Goal: Feedback & Contribution: Contribute content

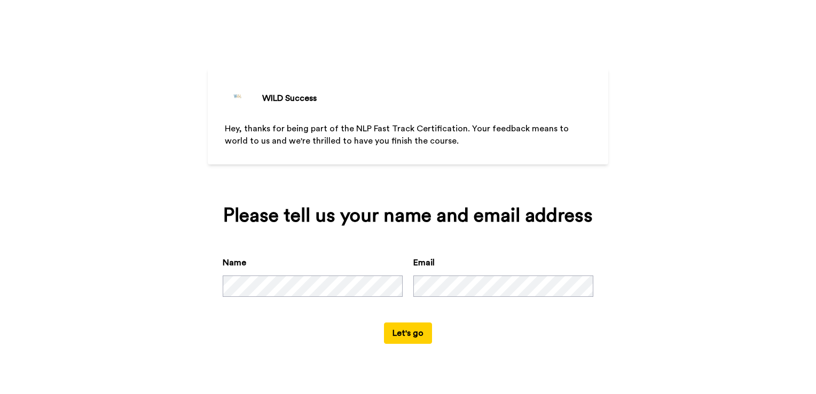
click at [397, 337] on button "Let's go" at bounding box center [408, 332] width 48 height 21
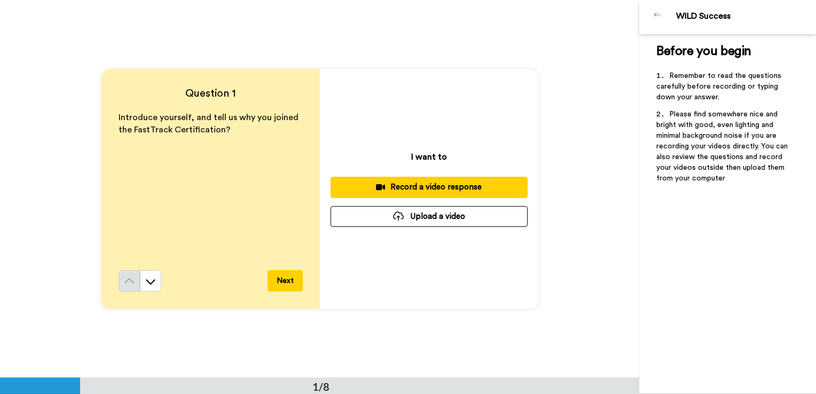
click at [446, 187] on div "Record a video response" at bounding box center [429, 186] width 180 height 11
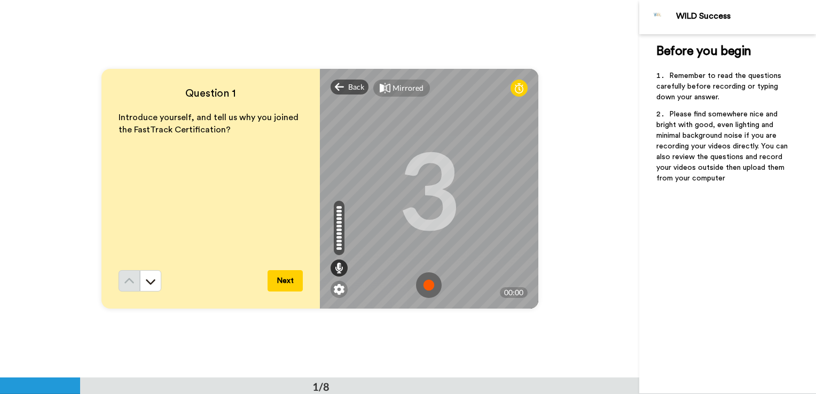
click at [282, 277] on button "Next" at bounding box center [284, 280] width 35 height 21
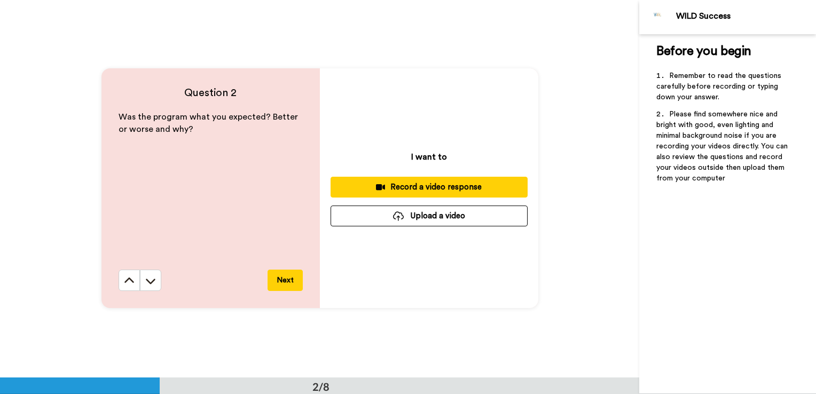
scroll to position [378, 0]
click at [130, 281] on icon at bounding box center [129, 280] width 10 height 5
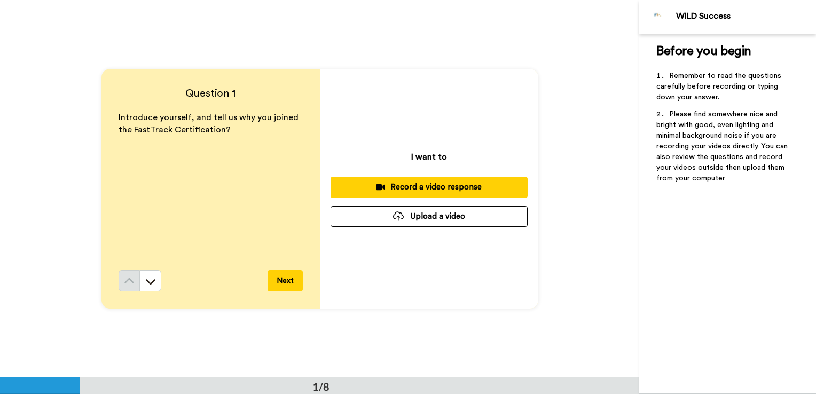
scroll to position [0, 0]
click at [437, 189] on div "Record a video response" at bounding box center [429, 186] width 180 height 11
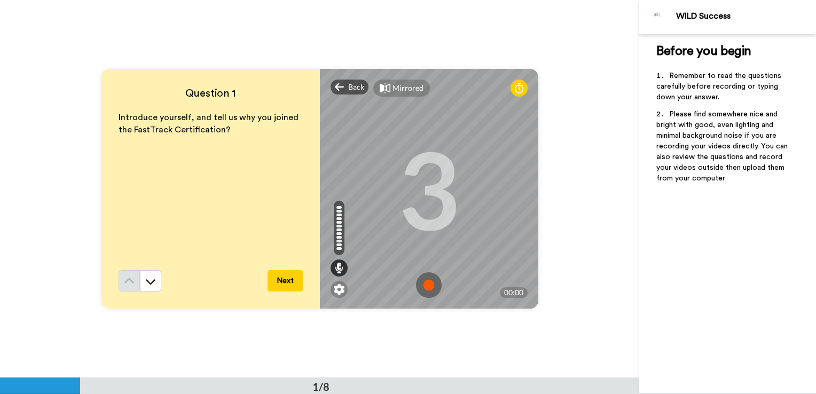
click at [421, 288] on img at bounding box center [429, 285] width 26 height 26
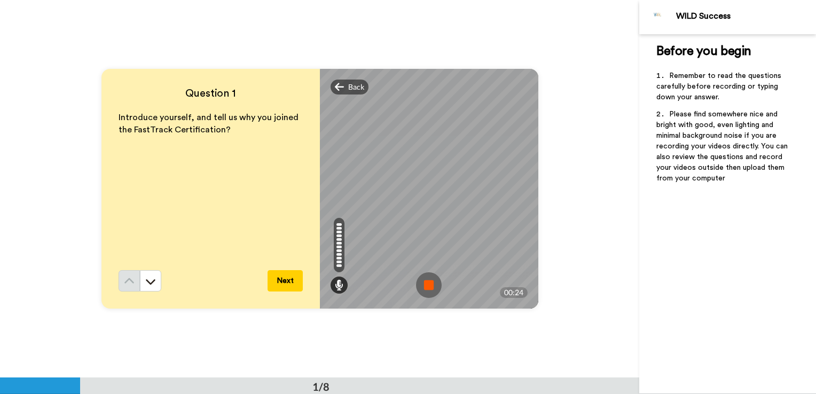
click at [288, 273] on button "Next" at bounding box center [284, 280] width 35 height 21
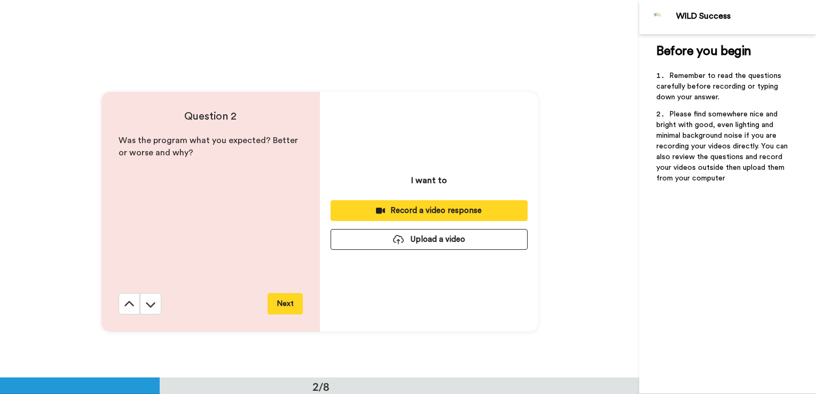
scroll to position [378, 0]
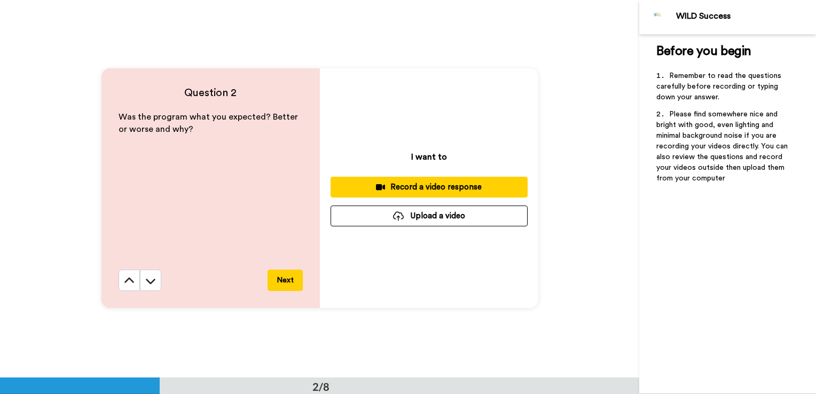
click at [461, 185] on div "Record a video response" at bounding box center [429, 186] width 180 height 11
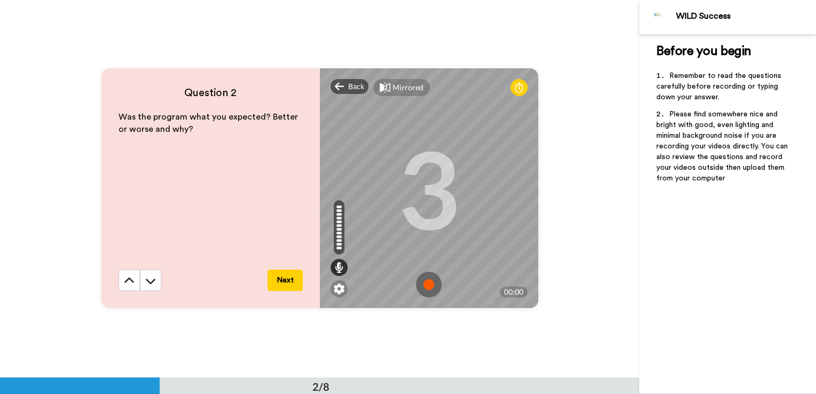
click at [429, 285] on img at bounding box center [429, 285] width 26 height 26
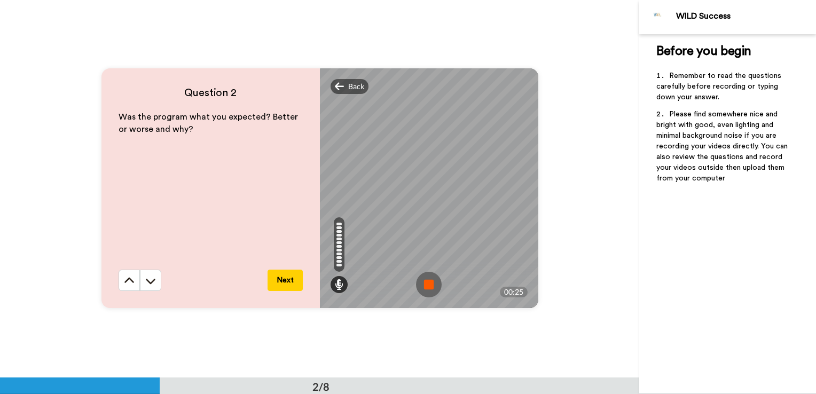
click at [429, 282] on img at bounding box center [429, 285] width 26 height 26
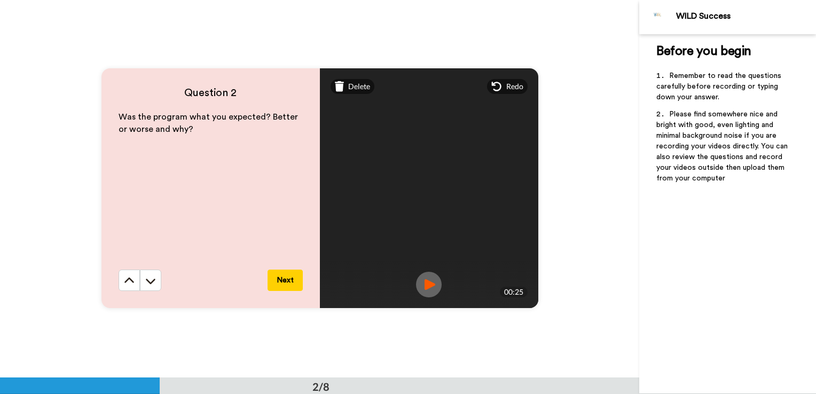
click at [279, 279] on button "Next" at bounding box center [284, 280] width 35 height 21
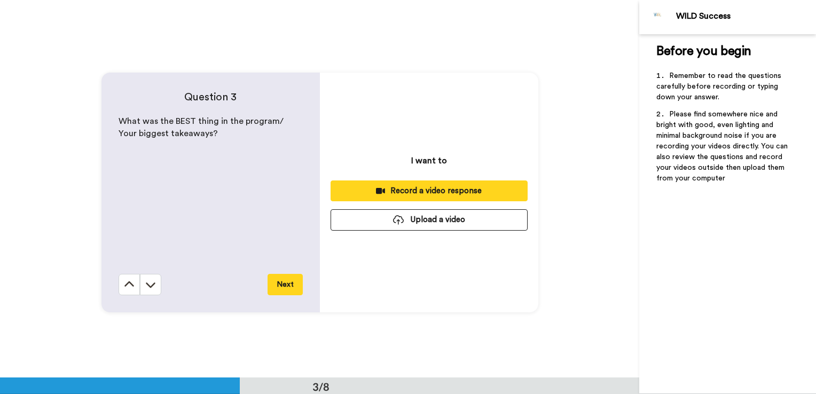
scroll to position [756, 0]
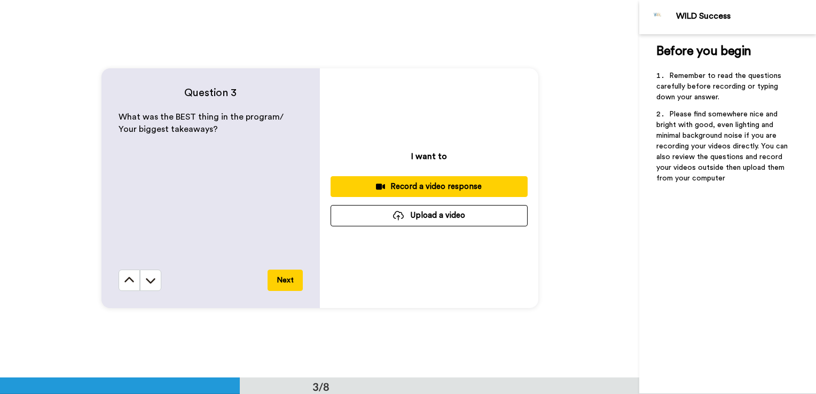
click at [421, 187] on div "Record a video response" at bounding box center [429, 186] width 180 height 11
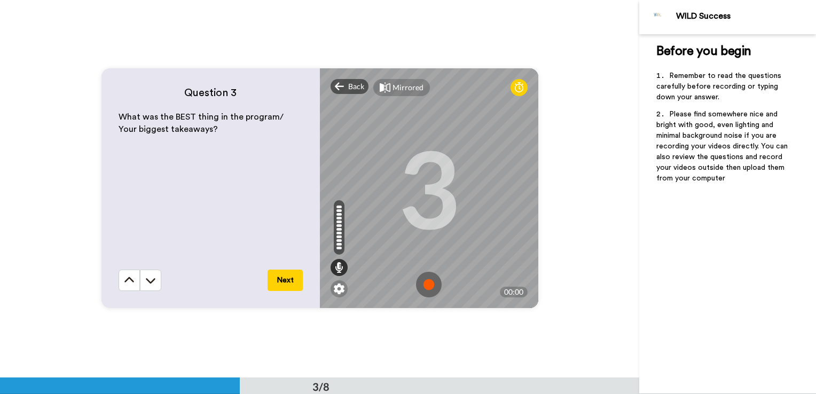
click at [438, 288] on img at bounding box center [429, 285] width 26 height 26
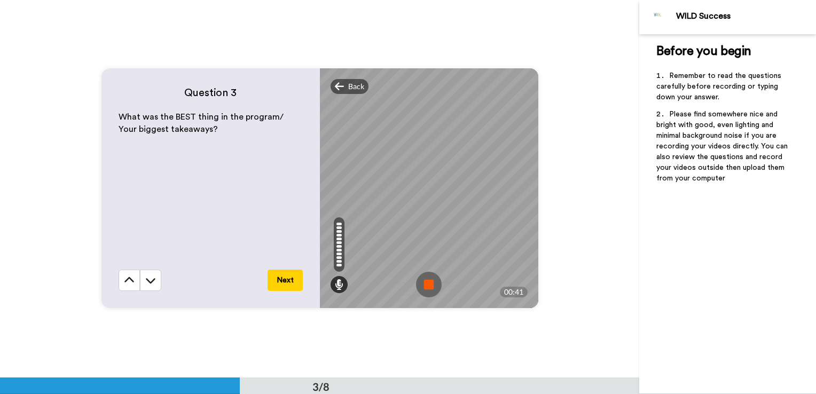
click at [286, 283] on button "Next" at bounding box center [284, 280] width 35 height 21
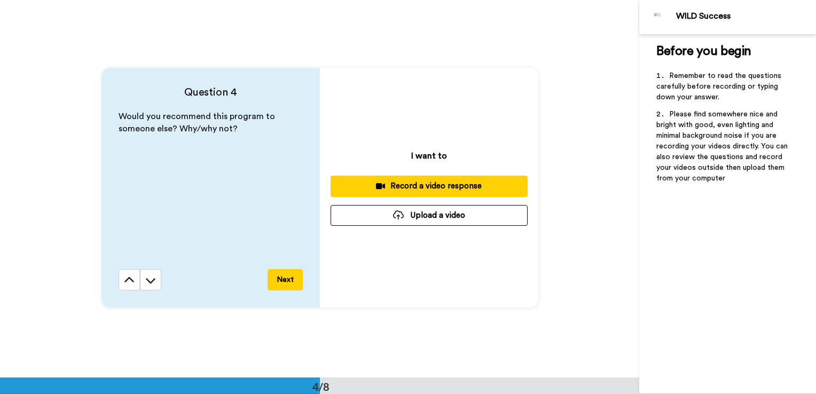
scroll to position [1134, 0]
click at [446, 187] on div "Record a video response" at bounding box center [429, 185] width 180 height 11
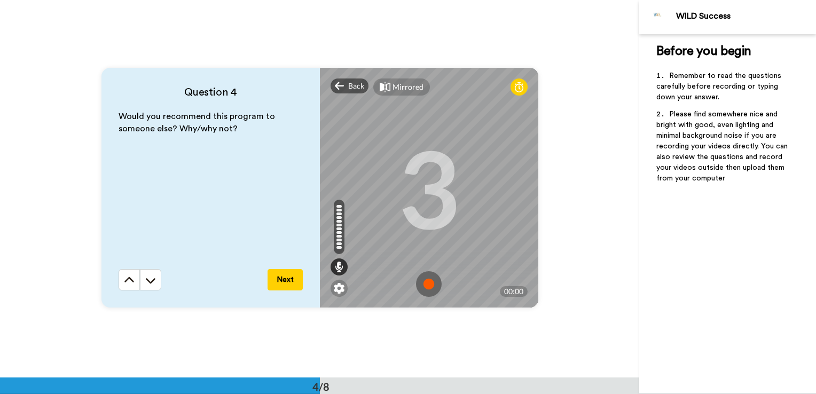
click at [424, 282] on img at bounding box center [429, 284] width 26 height 26
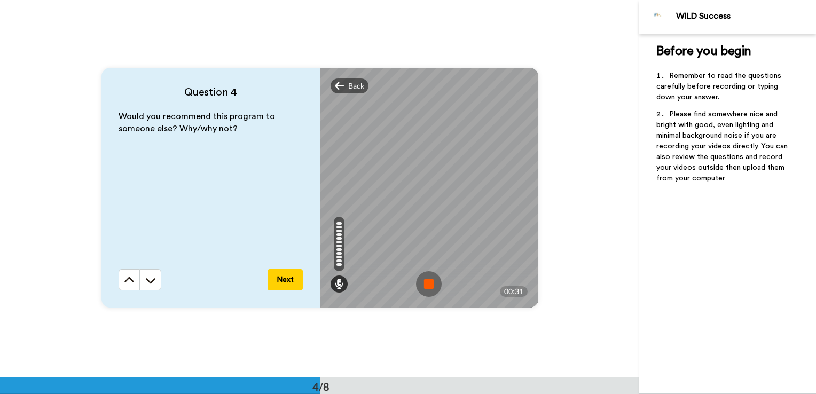
click at [424, 287] on img at bounding box center [429, 284] width 26 height 26
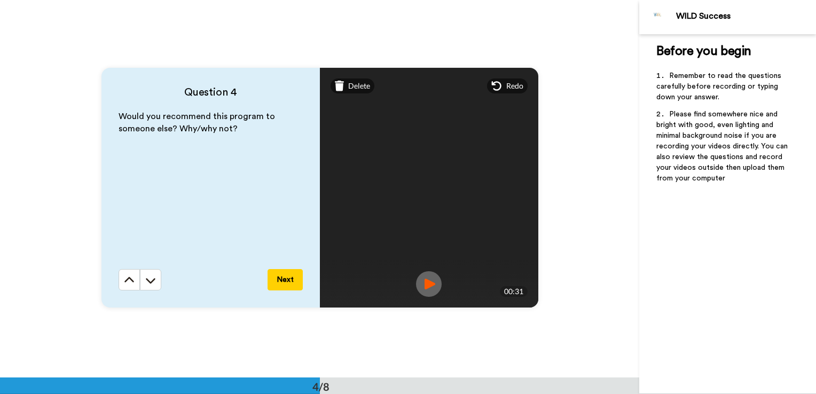
click at [286, 280] on button "Next" at bounding box center [284, 279] width 35 height 21
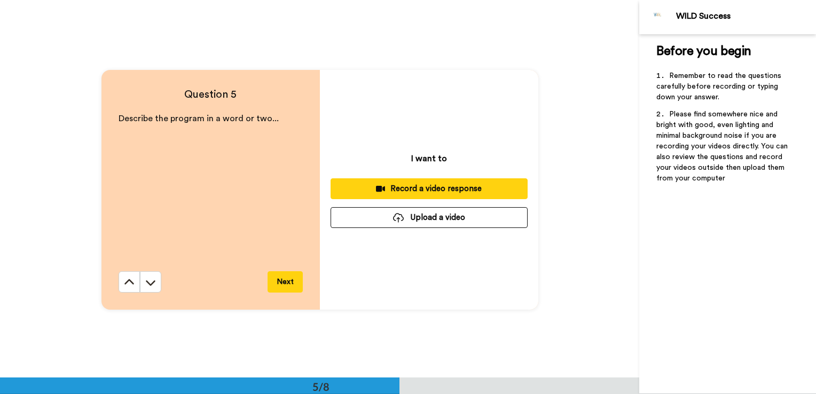
scroll to position [1511, 0]
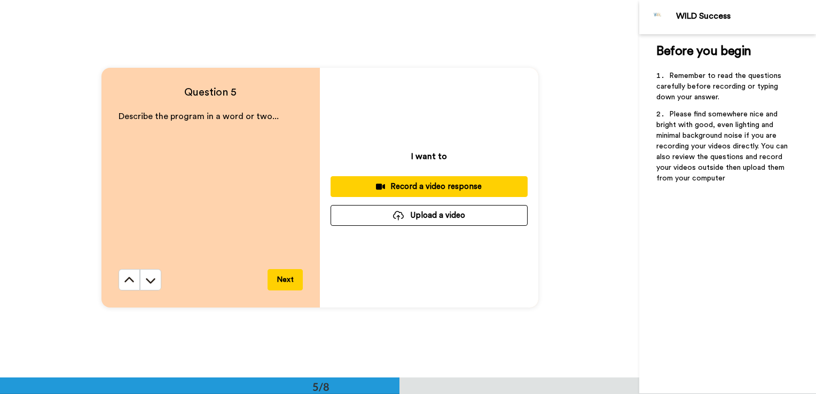
click at [429, 187] on div "Record a video response" at bounding box center [429, 186] width 180 height 11
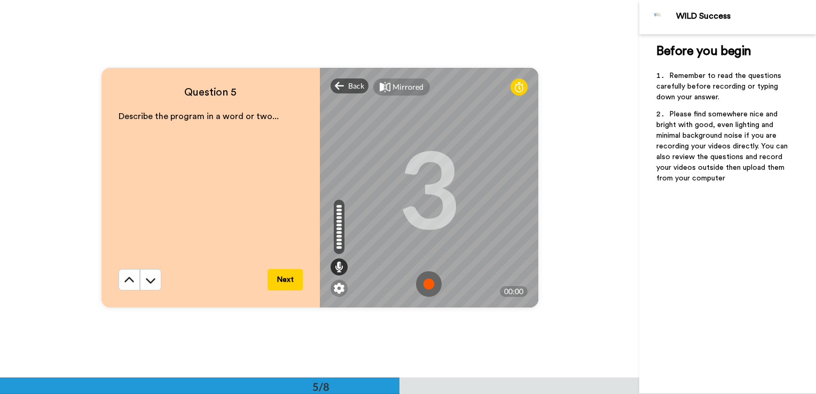
click at [425, 285] on img at bounding box center [429, 284] width 26 height 26
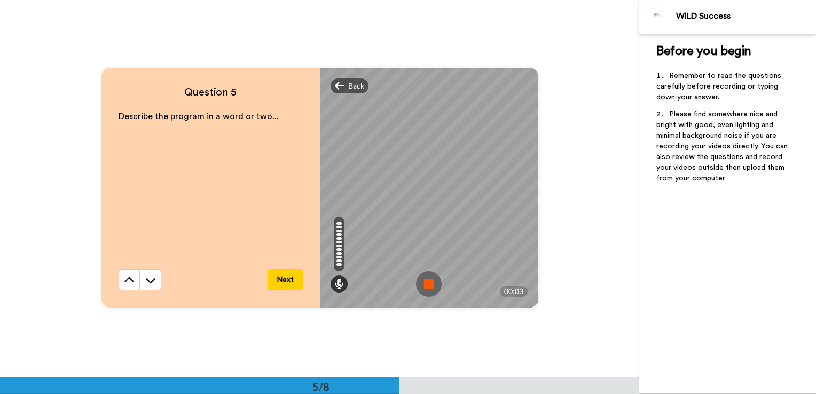
click at [425, 285] on img at bounding box center [429, 284] width 26 height 26
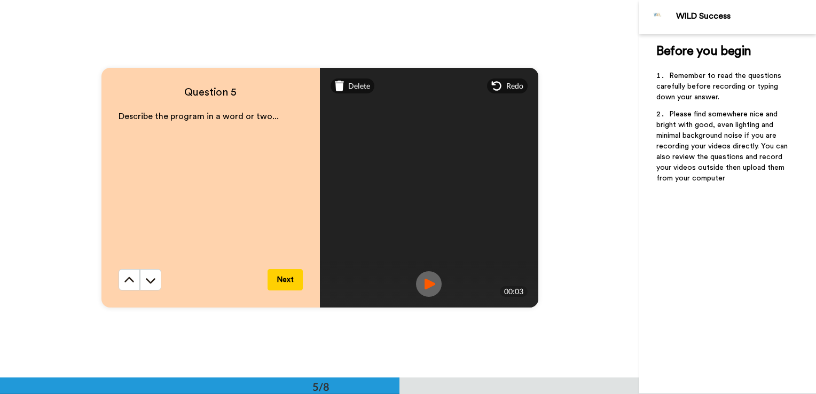
click at [286, 281] on button "Next" at bounding box center [284, 279] width 35 height 21
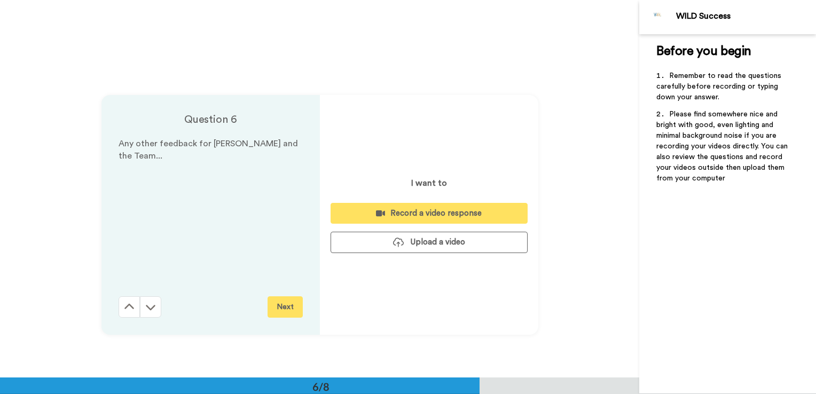
scroll to position [1889, 0]
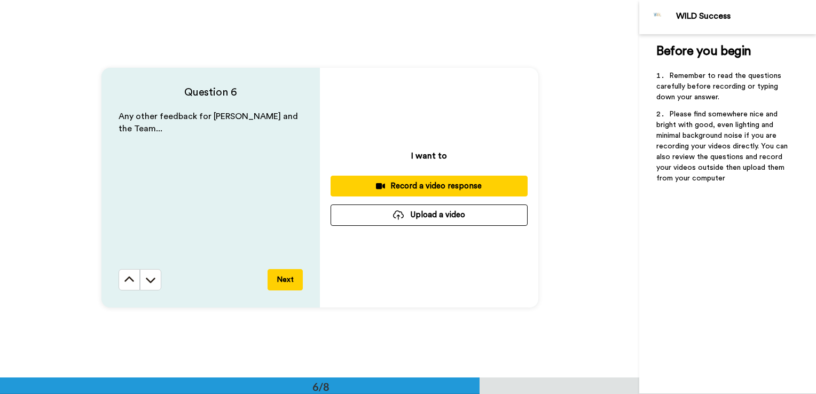
click at [439, 184] on div "Record a video response" at bounding box center [429, 185] width 180 height 11
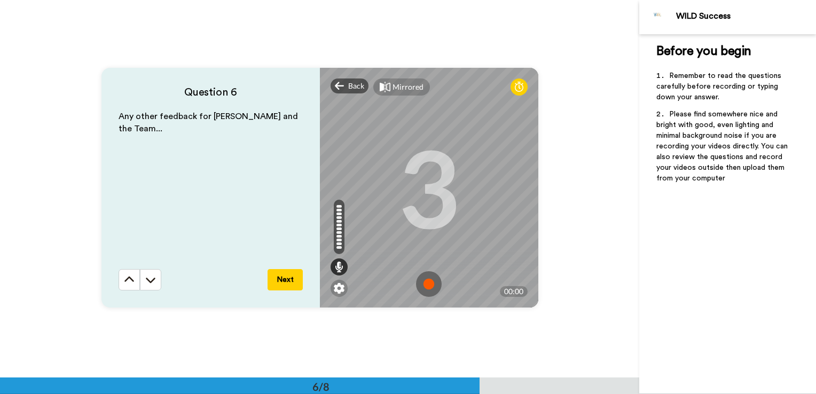
click at [425, 283] on img at bounding box center [429, 284] width 26 height 26
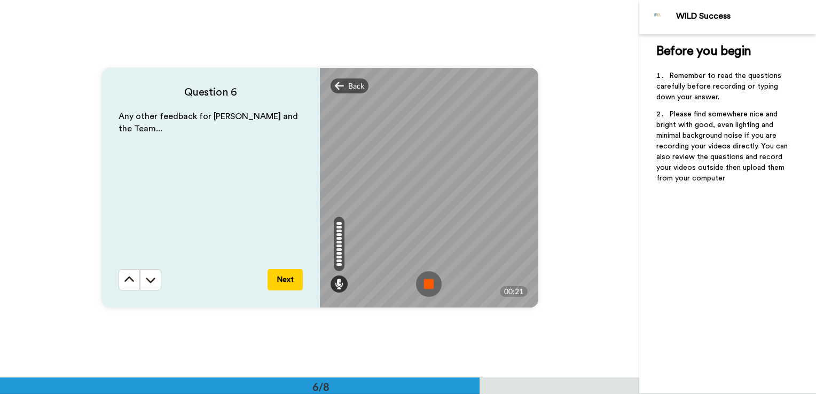
click at [429, 288] on img at bounding box center [429, 284] width 26 height 26
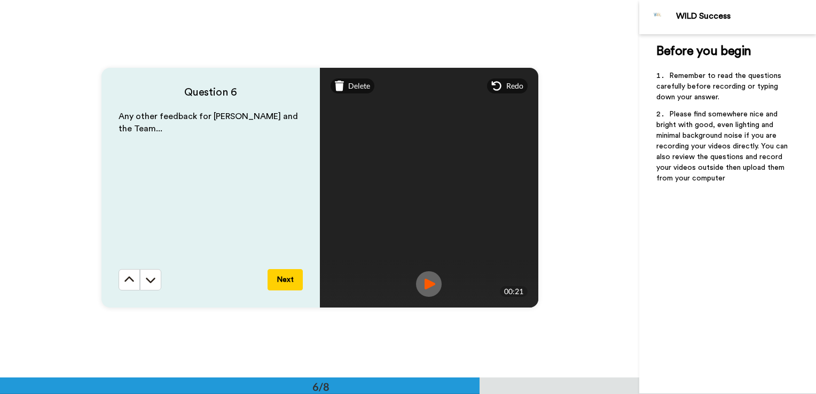
click at [283, 278] on button "Next" at bounding box center [284, 279] width 35 height 21
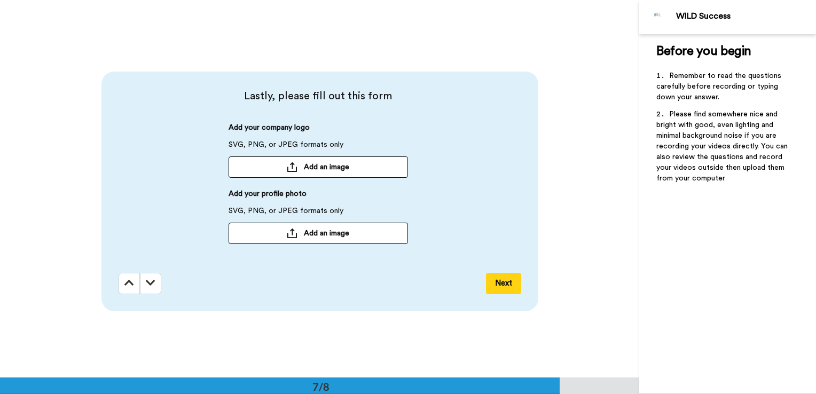
scroll to position [2267, 0]
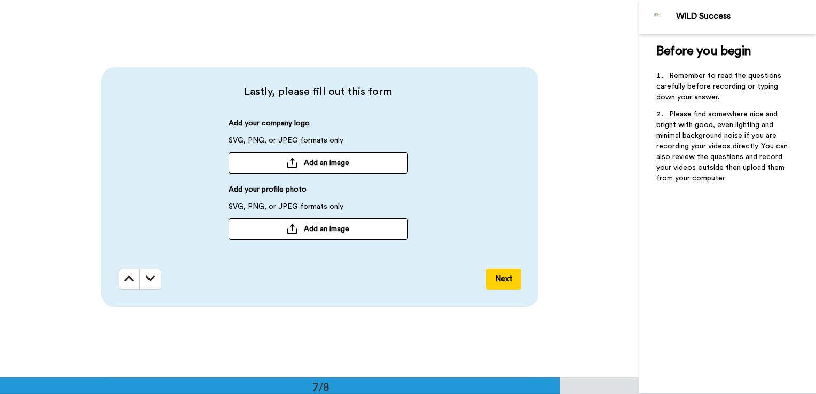
click at [323, 160] on span "Add an image" at bounding box center [326, 162] width 45 height 11
click at [299, 227] on button "Add an image" at bounding box center [317, 228] width 179 height 21
click at [350, 159] on button "Add an image" at bounding box center [317, 163] width 179 height 21
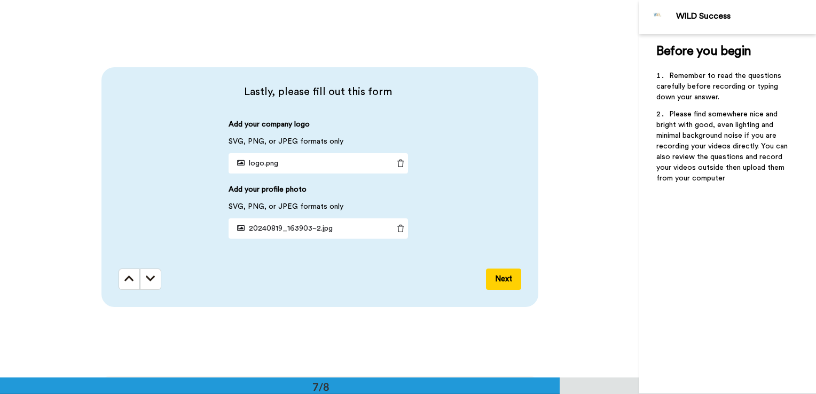
click at [498, 279] on button "Next" at bounding box center [503, 279] width 35 height 21
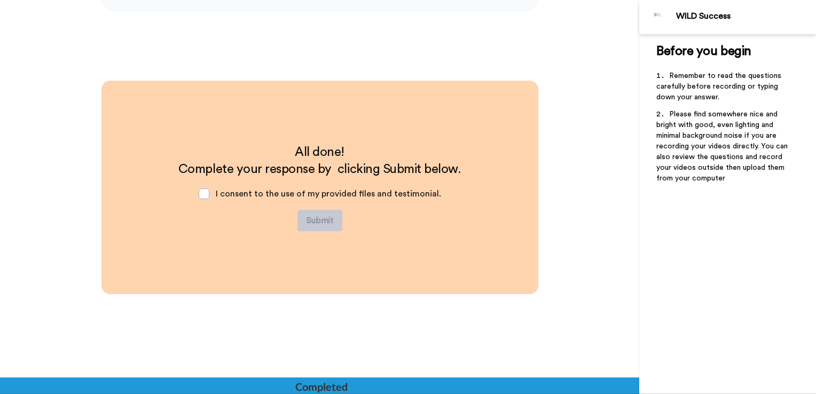
scroll to position [2562, 0]
click at [216, 189] on div "I consent to the use of my provided files and testimonial." at bounding box center [319, 194] width 259 height 32
click at [207, 195] on span at bounding box center [204, 193] width 11 height 11
click at [318, 218] on button "Submit" at bounding box center [319, 220] width 45 height 21
